Goal: Information Seeking & Learning: Learn about a topic

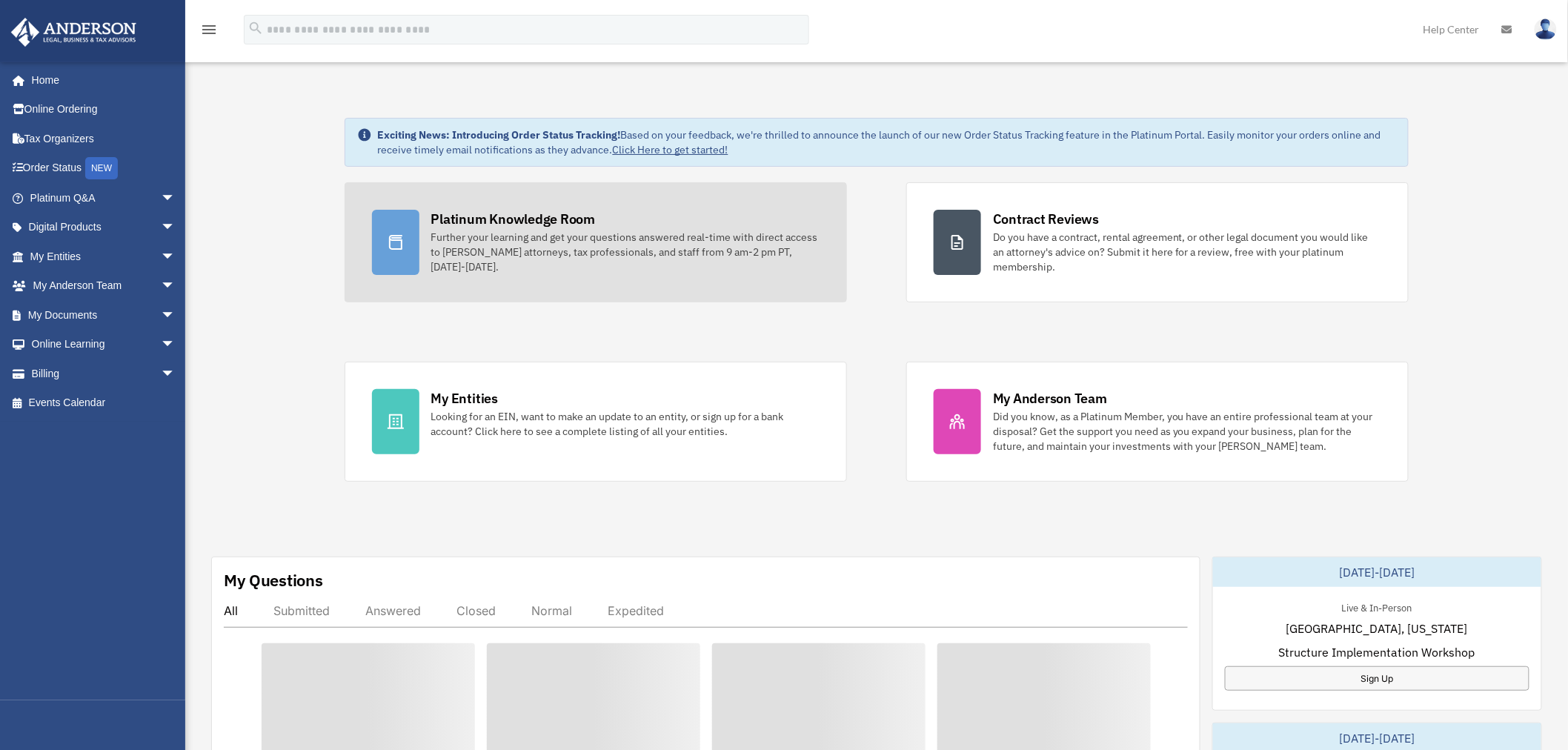
click at [531, 234] on div "Further your learning and get your questions answered real-time with direct acc…" at bounding box center [625, 251] width 388 height 44
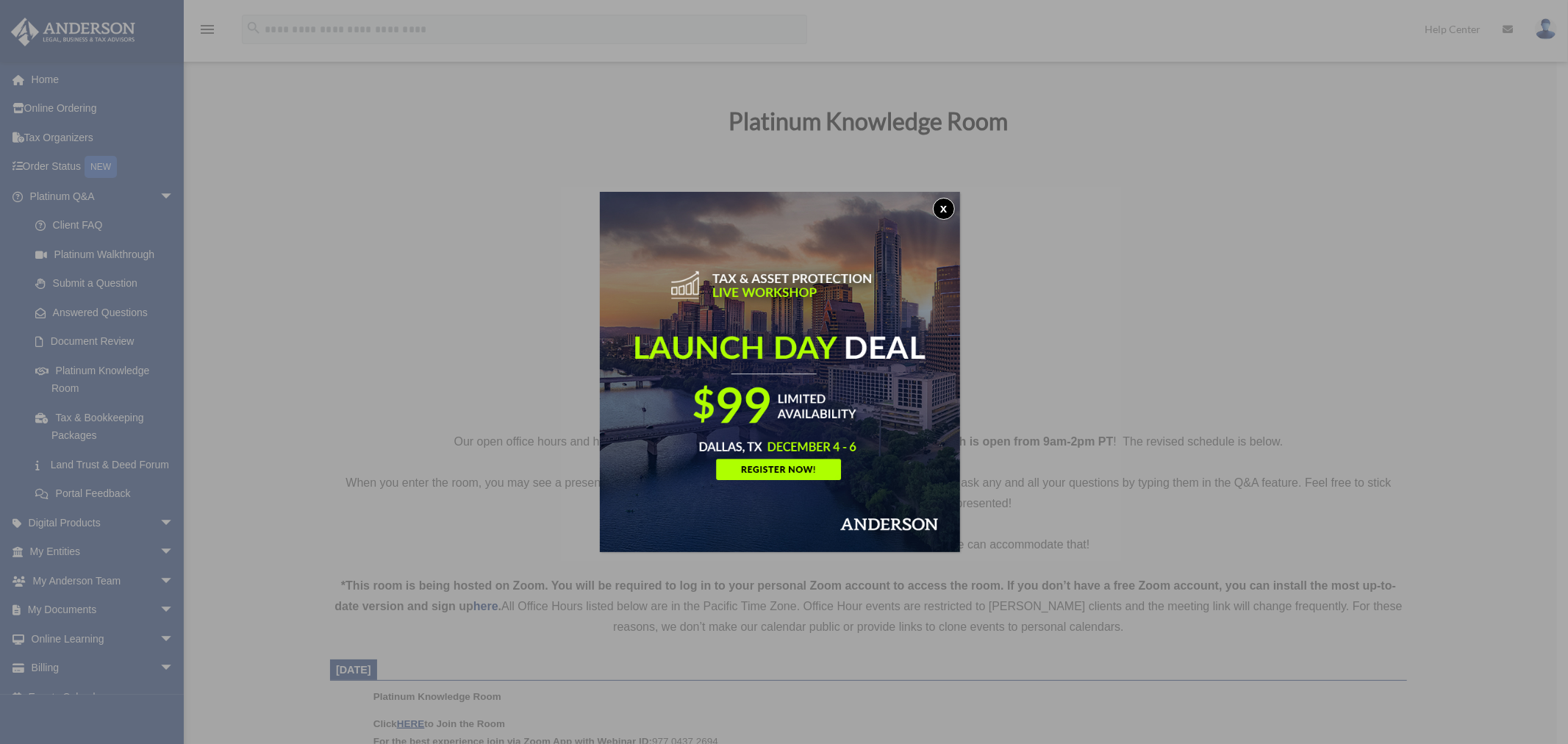
click at [943, 209] on button "x" at bounding box center [944, 209] width 22 height 22
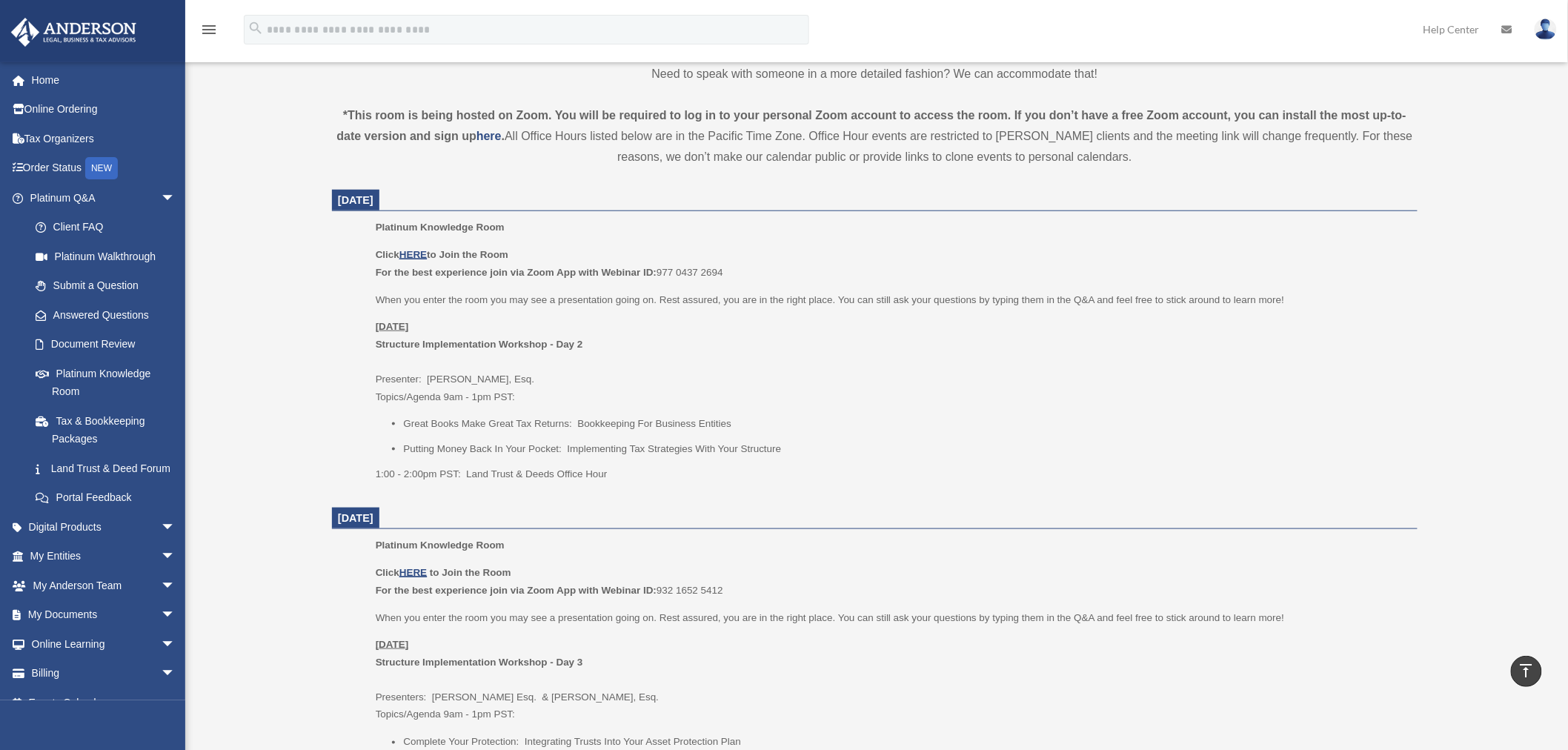
scroll to position [493, 0]
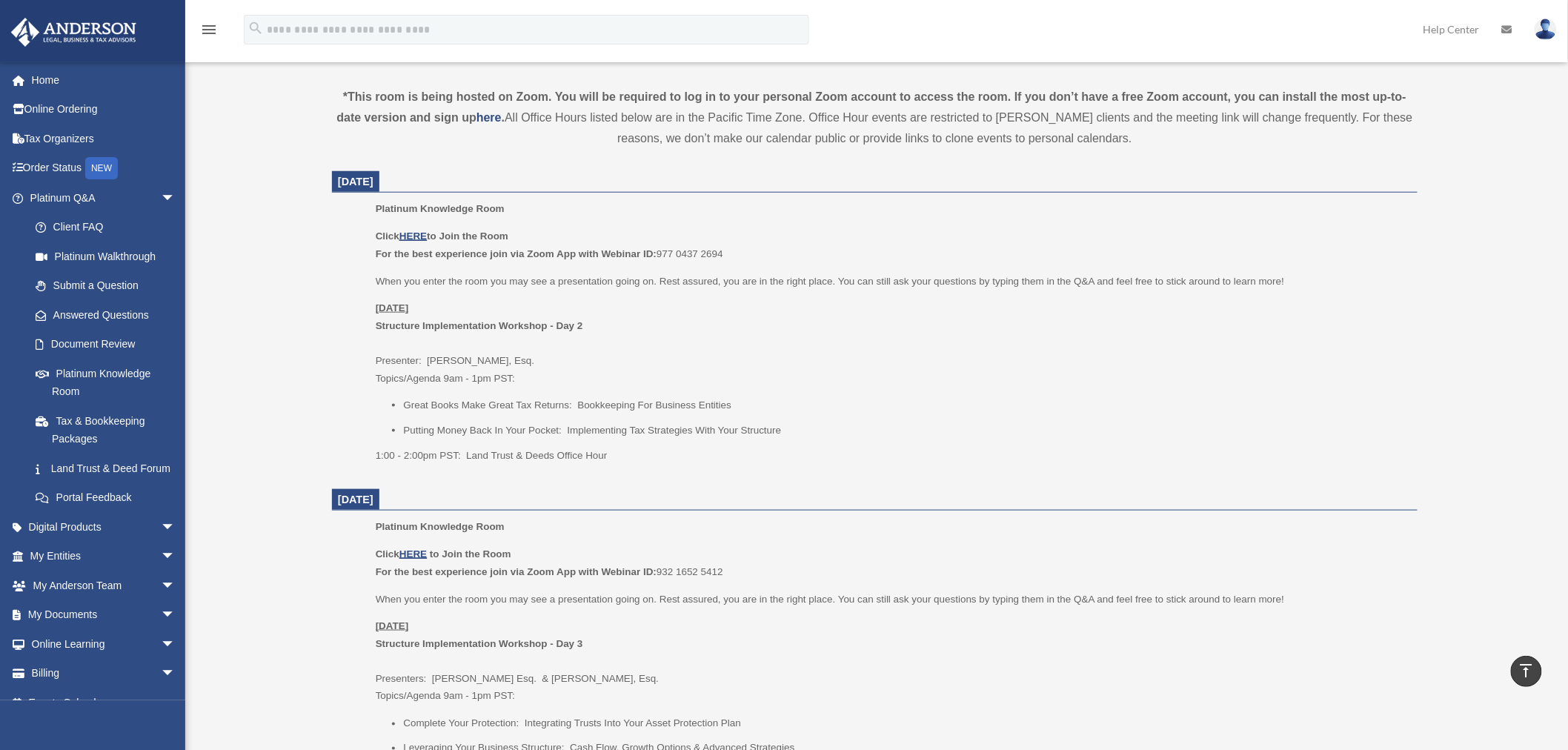
click at [802, 389] on div "Click HERE to Join the Room For the best experience join via Zoom App with Webi…" at bounding box center [892, 345] width 1031 height 236
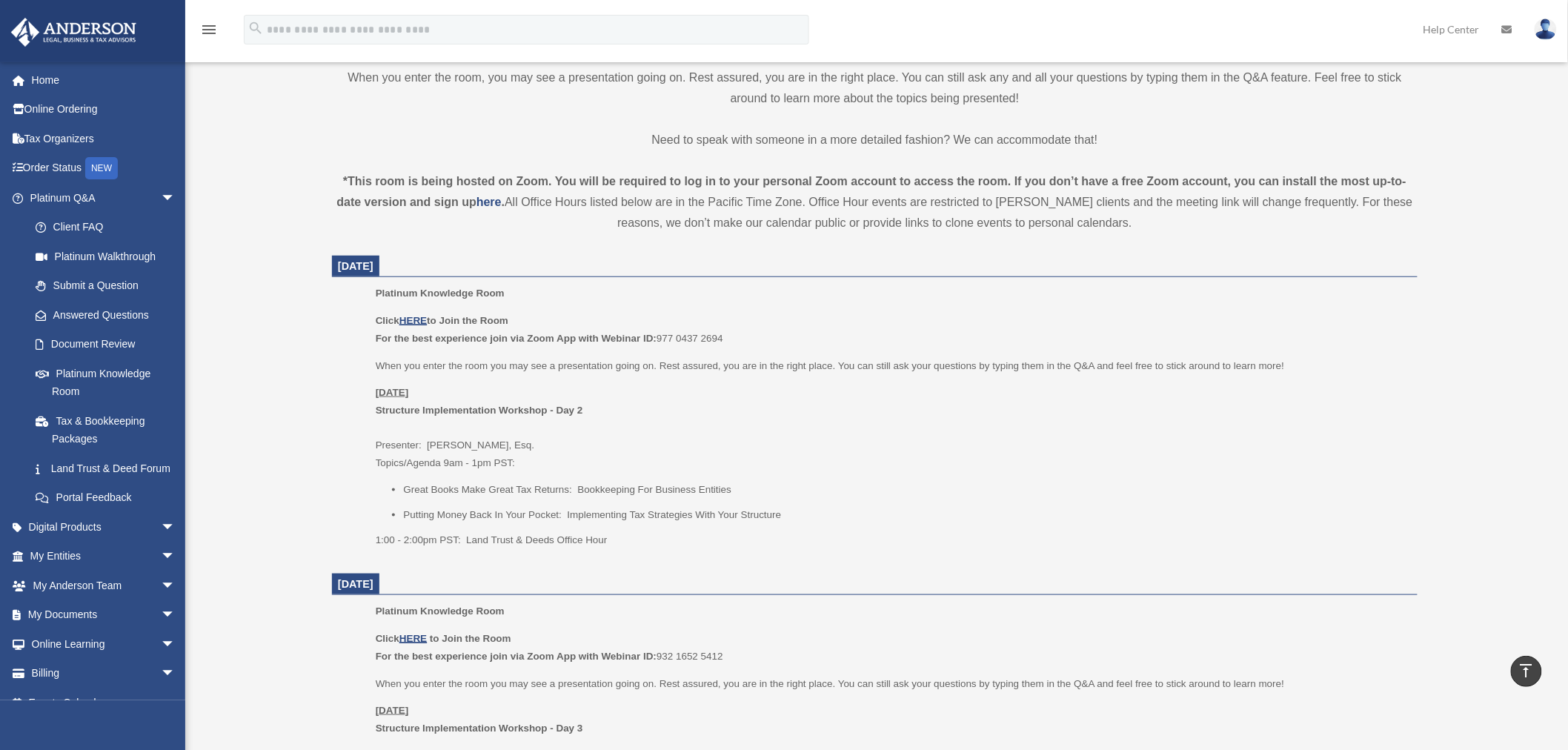
scroll to position [165, 0]
